Goal: Task Accomplishment & Management: Use online tool/utility

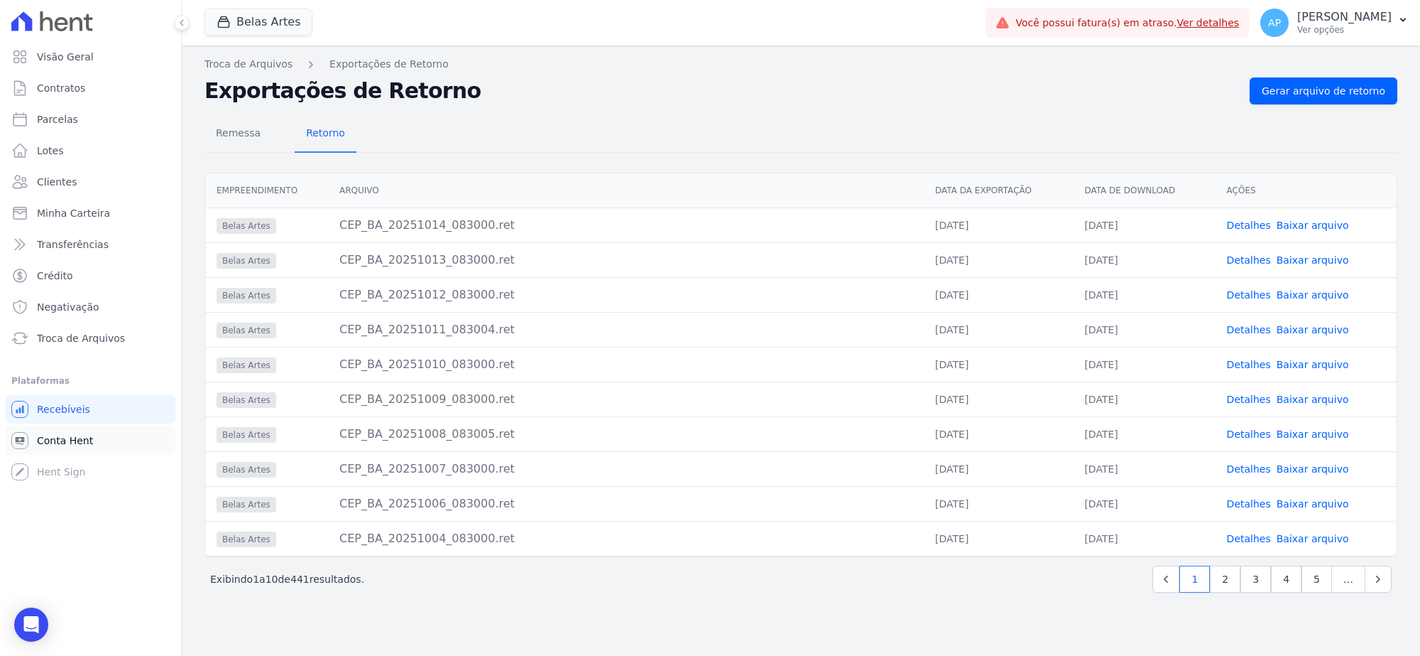
click at [36, 438] on link "Conta Hent" at bounding box center [91, 440] width 170 height 28
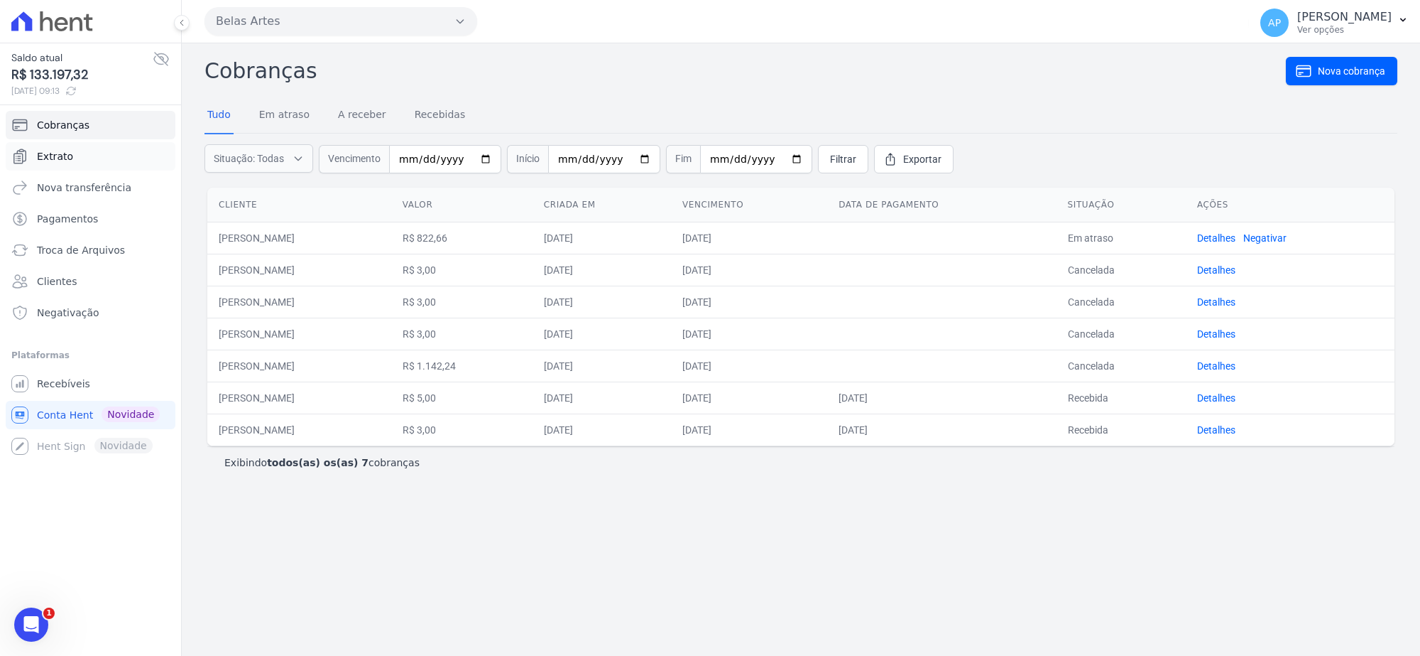
click at [75, 158] on link "Extrato" at bounding box center [91, 156] width 170 height 28
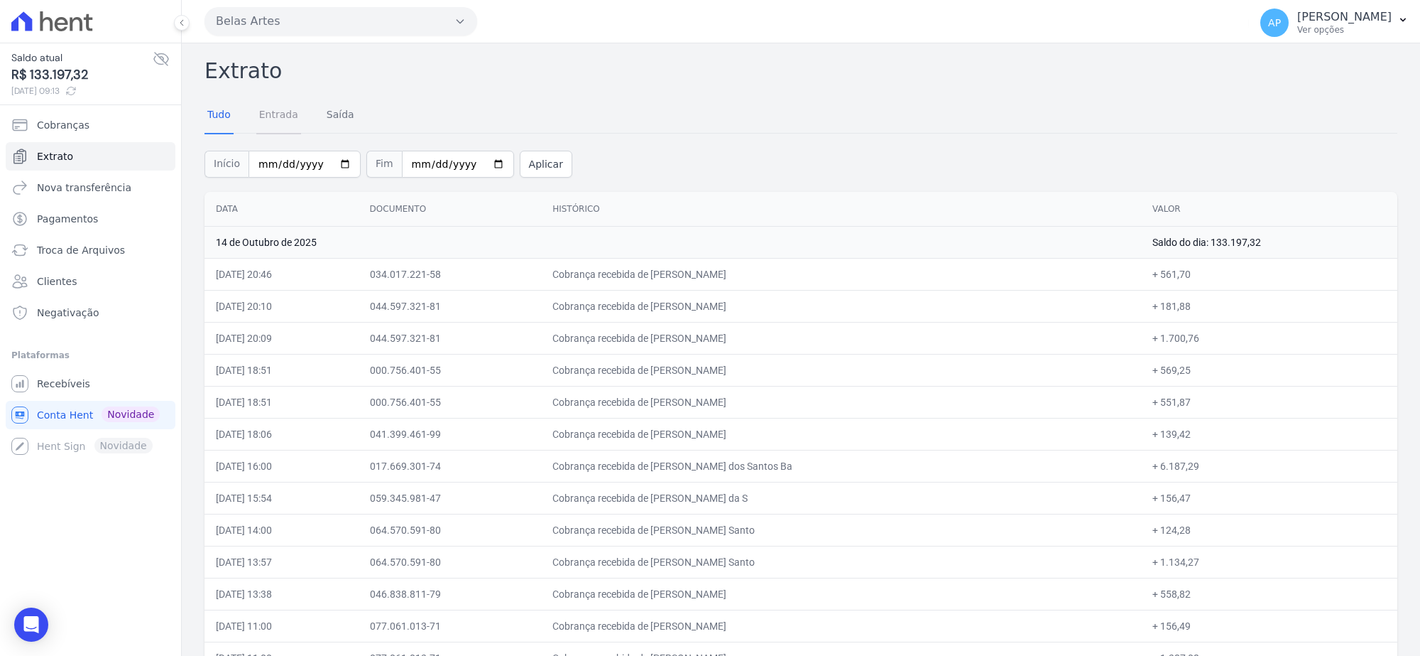
click at [272, 122] on link "Entrada" at bounding box center [278, 115] width 45 height 37
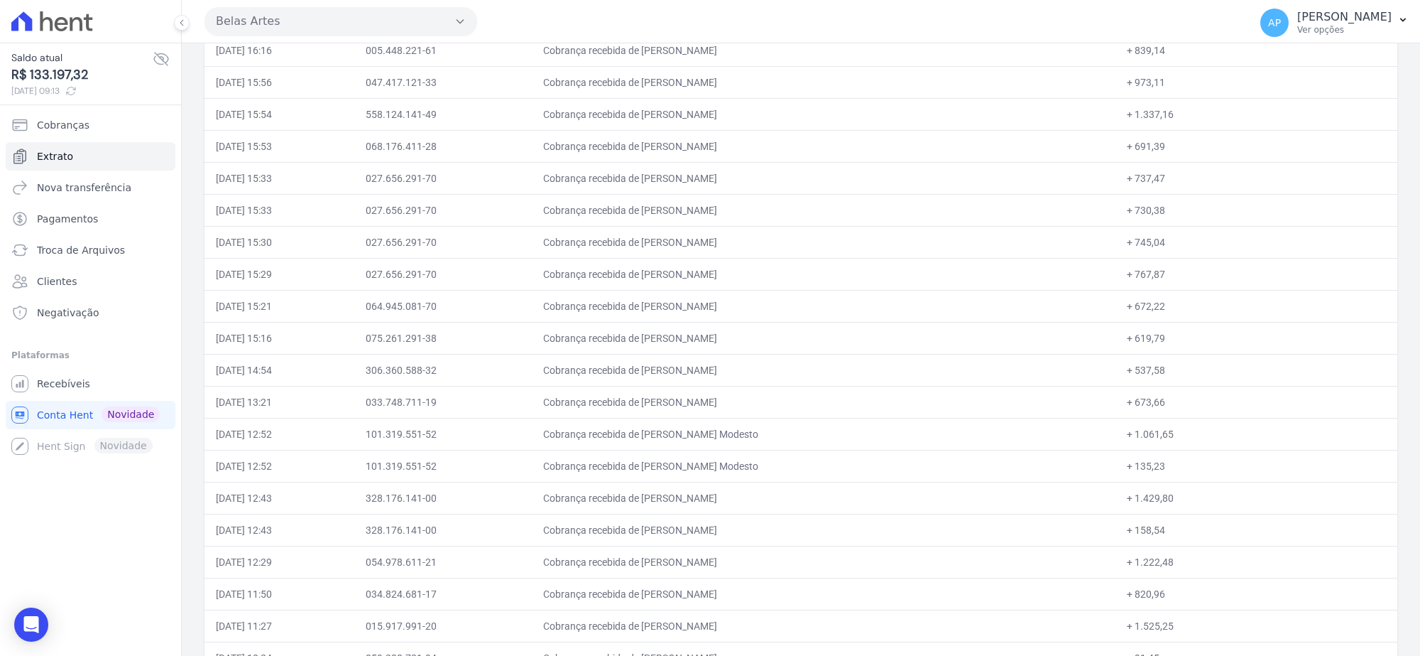
scroll to position [2102, 0]
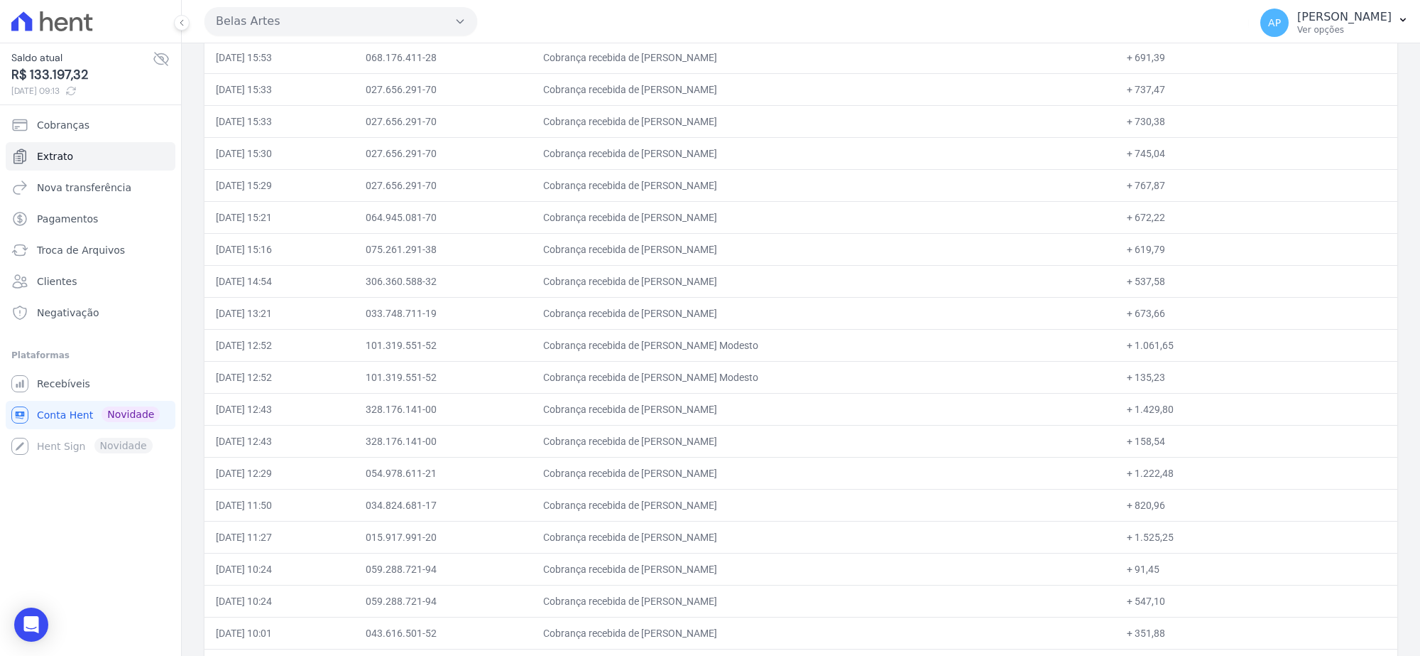
drag, startPoint x: 213, startPoint y: 256, endPoint x: 587, endPoint y: 260, distance: 373.6
click at [587, 260] on tr "[DATE] 15:16 075.261.291-38 Cobrança recebida de [PERSON_NAME] + 619,79" at bounding box center [801, 249] width 1193 height 32
click at [302, 256] on td "[DATE] 15:16" at bounding box center [280, 249] width 150 height 32
drag, startPoint x: 218, startPoint y: 257, endPoint x: 1169, endPoint y: 257, distance: 951.0
click at [1169, 257] on tr "[DATE] 15:16 075.261.291-38 Cobrança recebida de [PERSON_NAME] + 619,79" at bounding box center [801, 249] width 1193 height 32
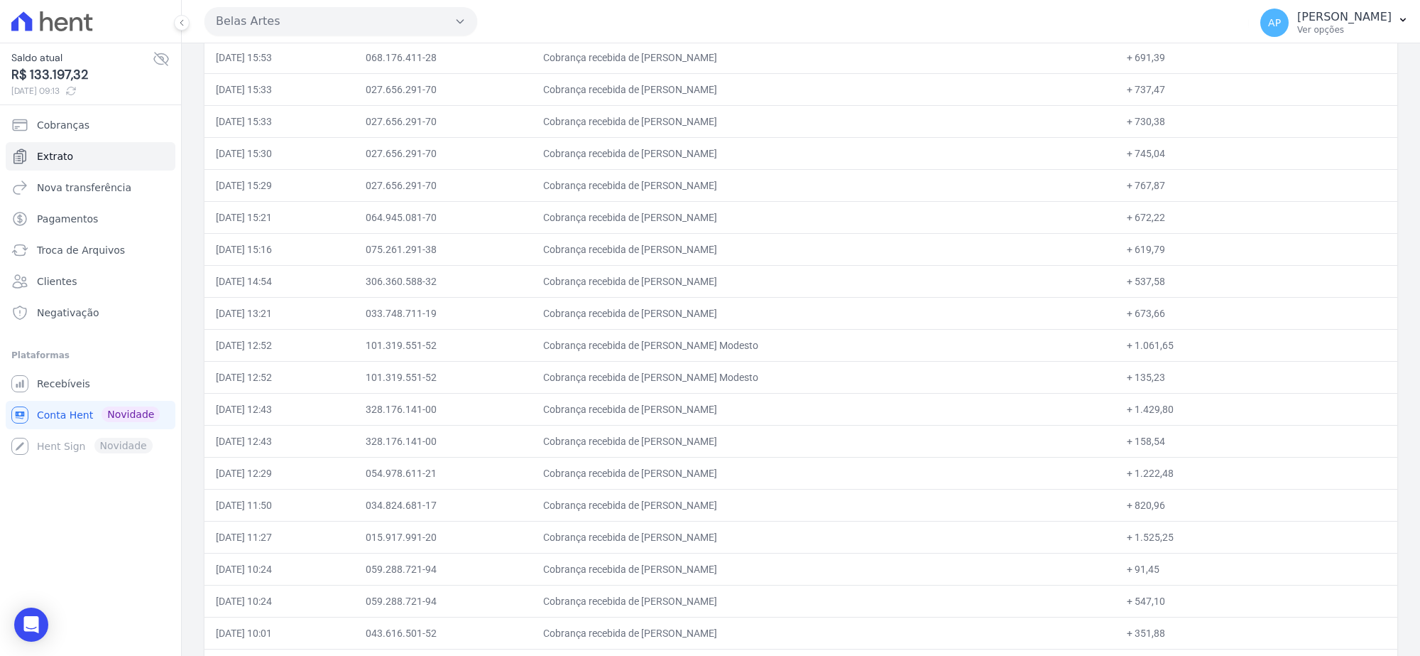
copy tr "[DATE] 15:16 075.261.291-38 Cobrança recebida de [PERSON_NAME] + 619,79"
click at [69, 381] on span "Recebíveis" at bounding box center [63, 383] width 53 height 14
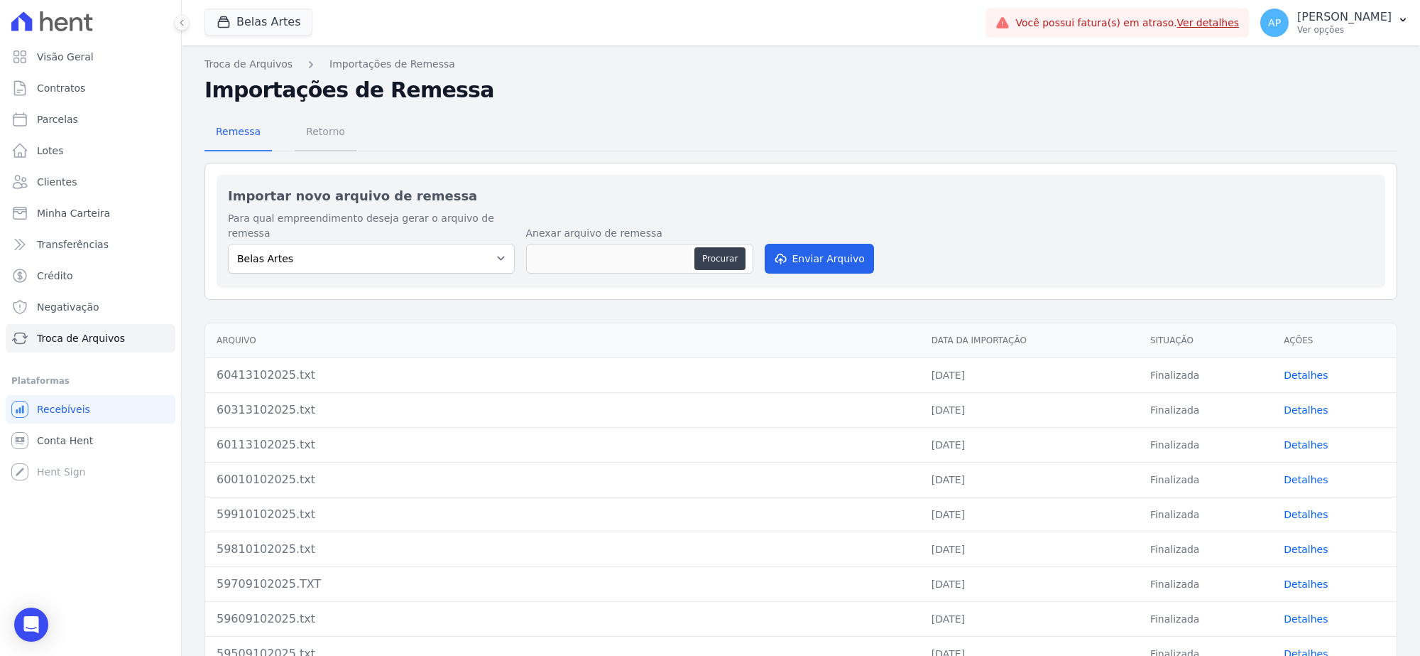
click at [325, 128] on span "Retorno" at bounding box center [326, 131] width 56 height 28
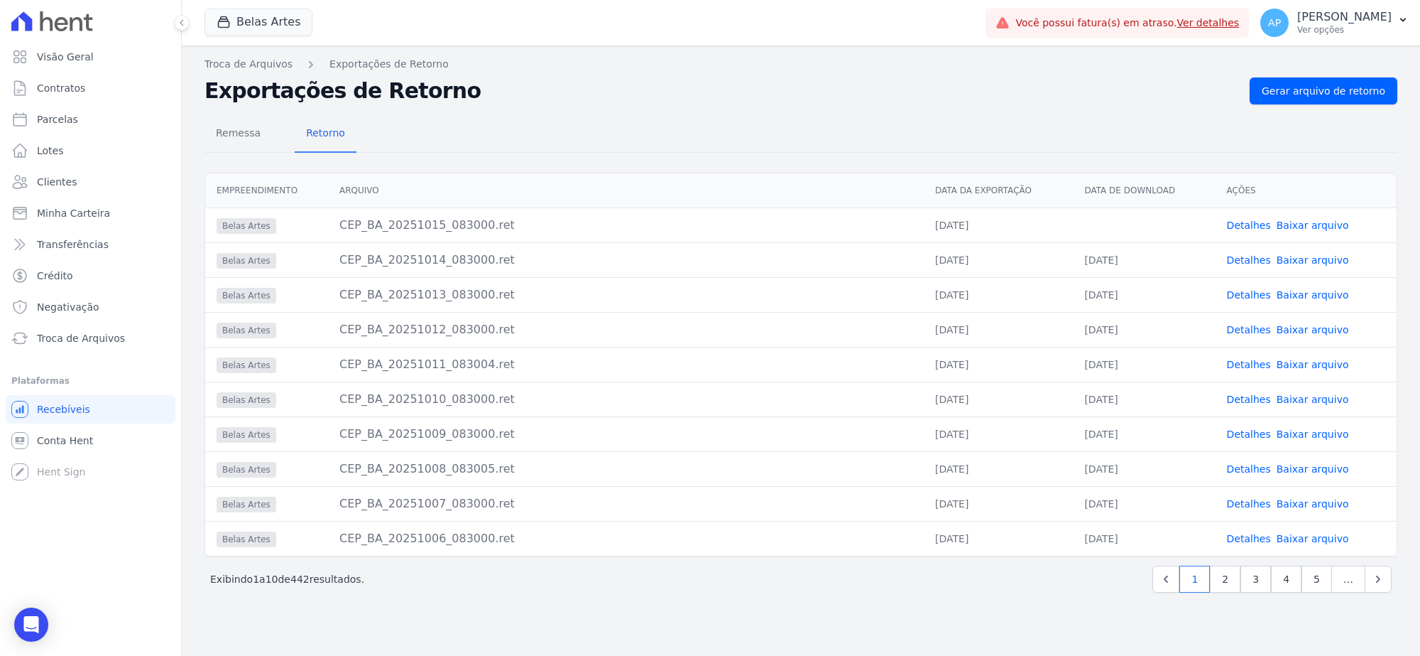
click at [1318, 222] on link "Baixar arquivo" at bounding box center [1313, 224] width 72 height 11
